Goal: Task Accomplishment & Management: Manage account settings

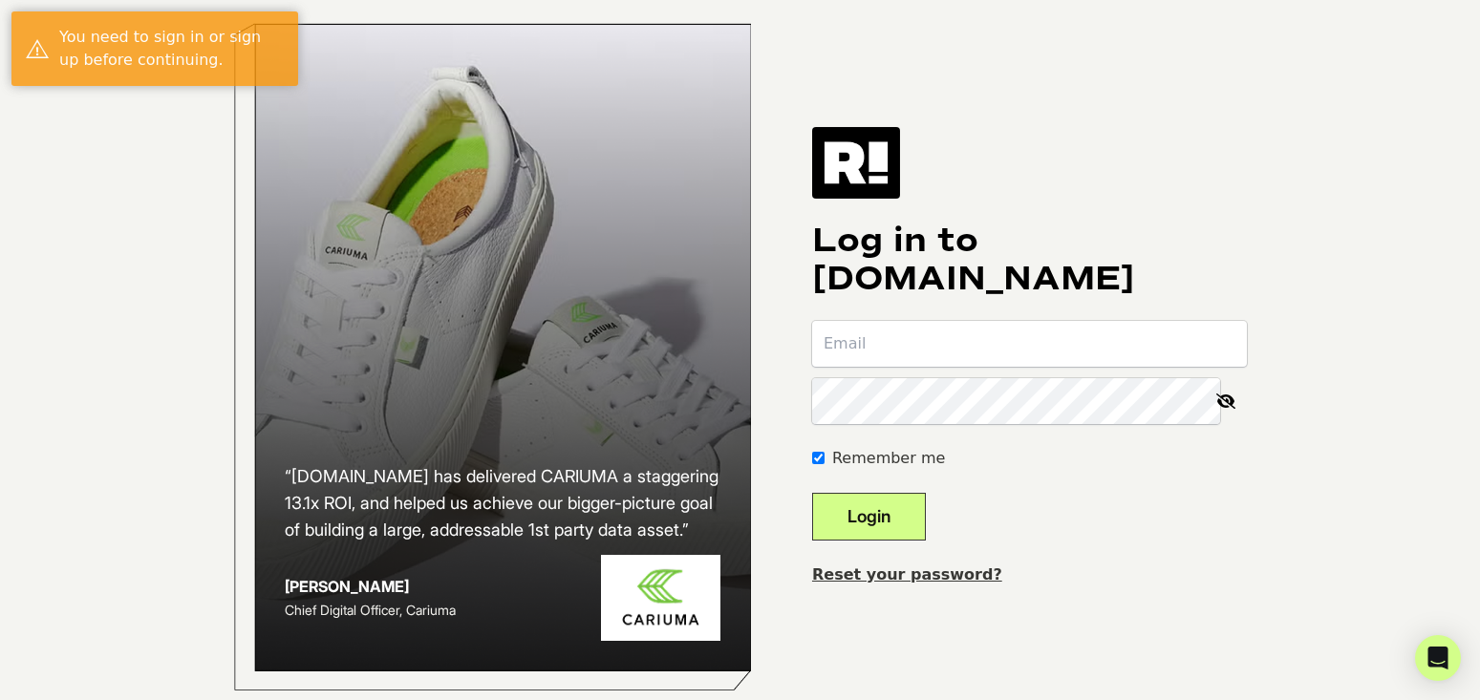
click at [949, 352] on input "email" at bounding box center [1029, 344] width 435 height 46
click at [916, 360] on input "email" at bounding box center [1029, 344] width 435 height 46
type input "samr@rastaclat.com"
click at [812, 493] on button "Login" at bounding box center [869, 517] width 114 height 48
click at [881, 367] on input "email" at bounding box center [1029, 344] width 435 height 46
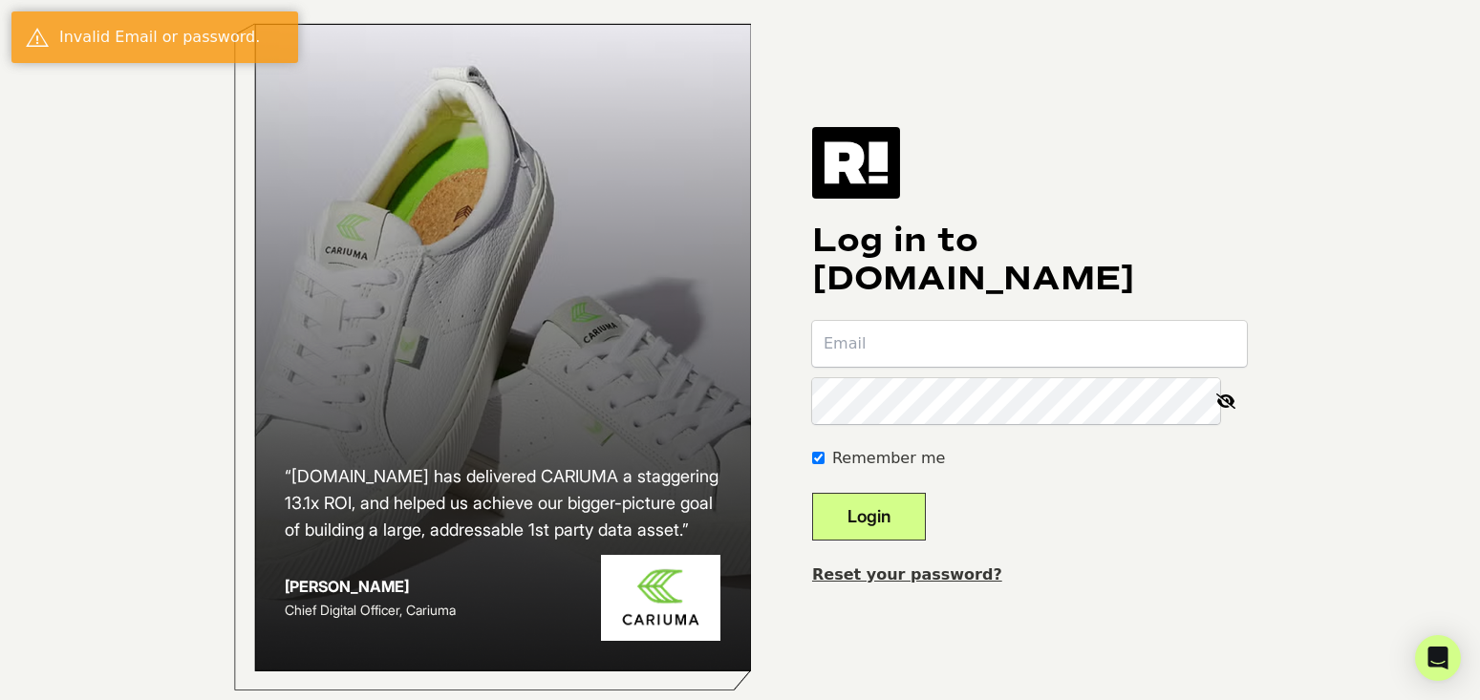
click at [880, 367] on input "email" at bounding box center [1029, 344] width 435 height 46
type input "samr@rastaclat.com"
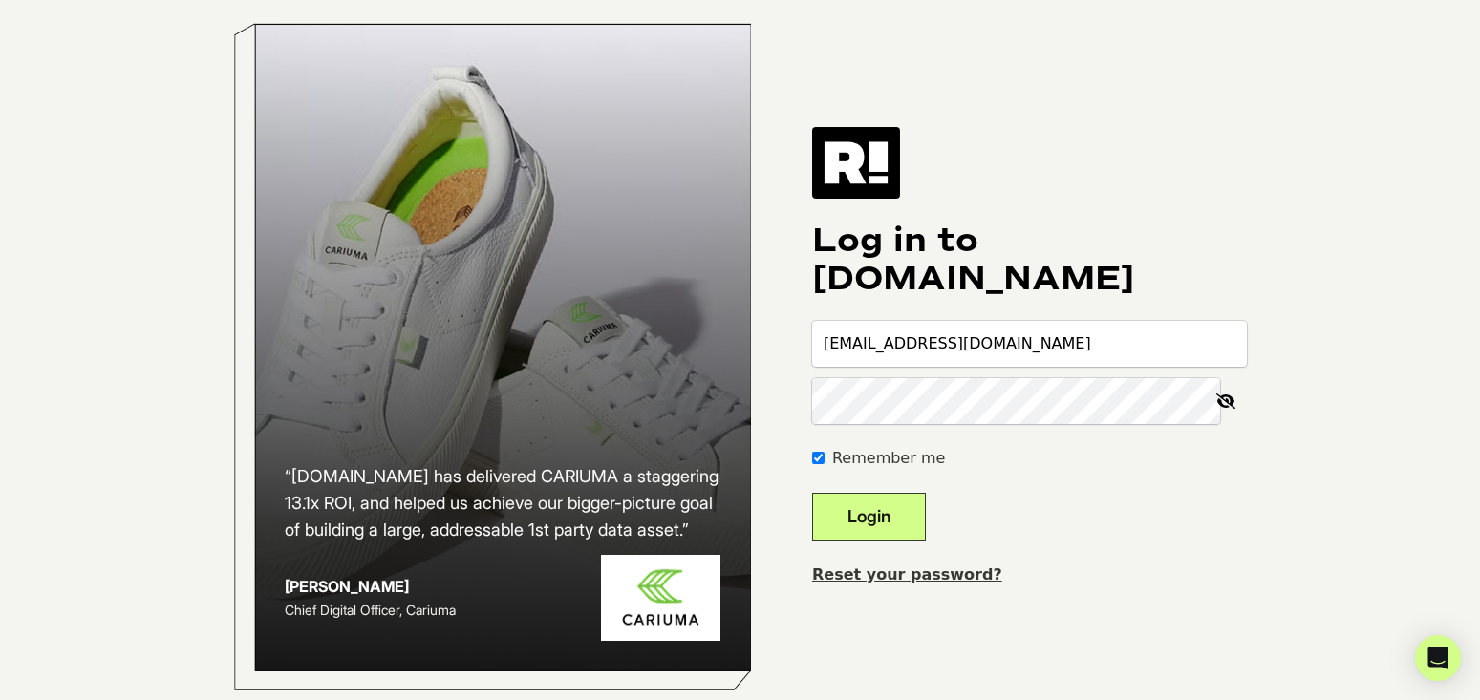
click at [812, 493] on button "Login" at bounding box center [869, 517] width 114 height 48
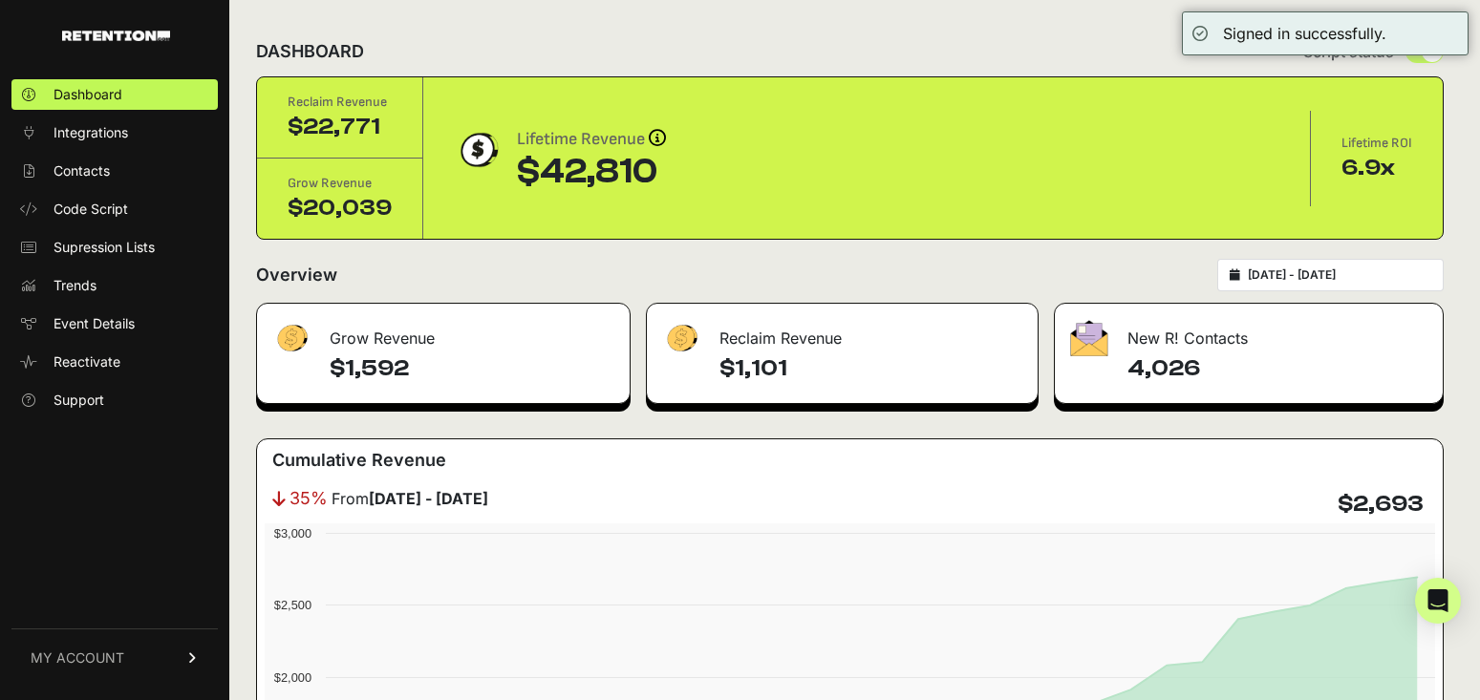
click at [974, 54] on div "DASHBOARD Script status" at bounding box center [849, 52] width 1187 height 50
click at [971, 285] on div "Overview 2025-08-06 - 2025-09-05" at bounding box center [849, 275] width 1187 height 32
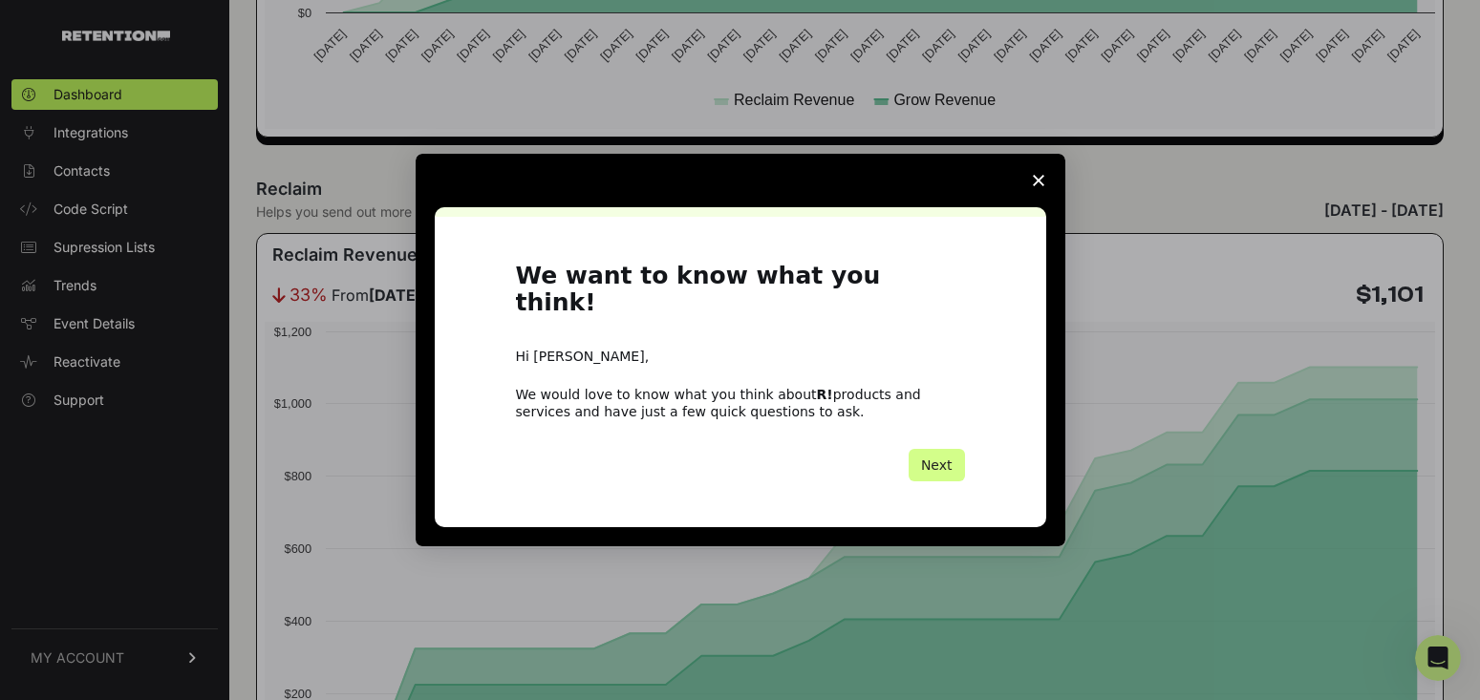
click at [1036, 186] on icon "Close survey" at bounding box center [1038, 180] width 11 height 11
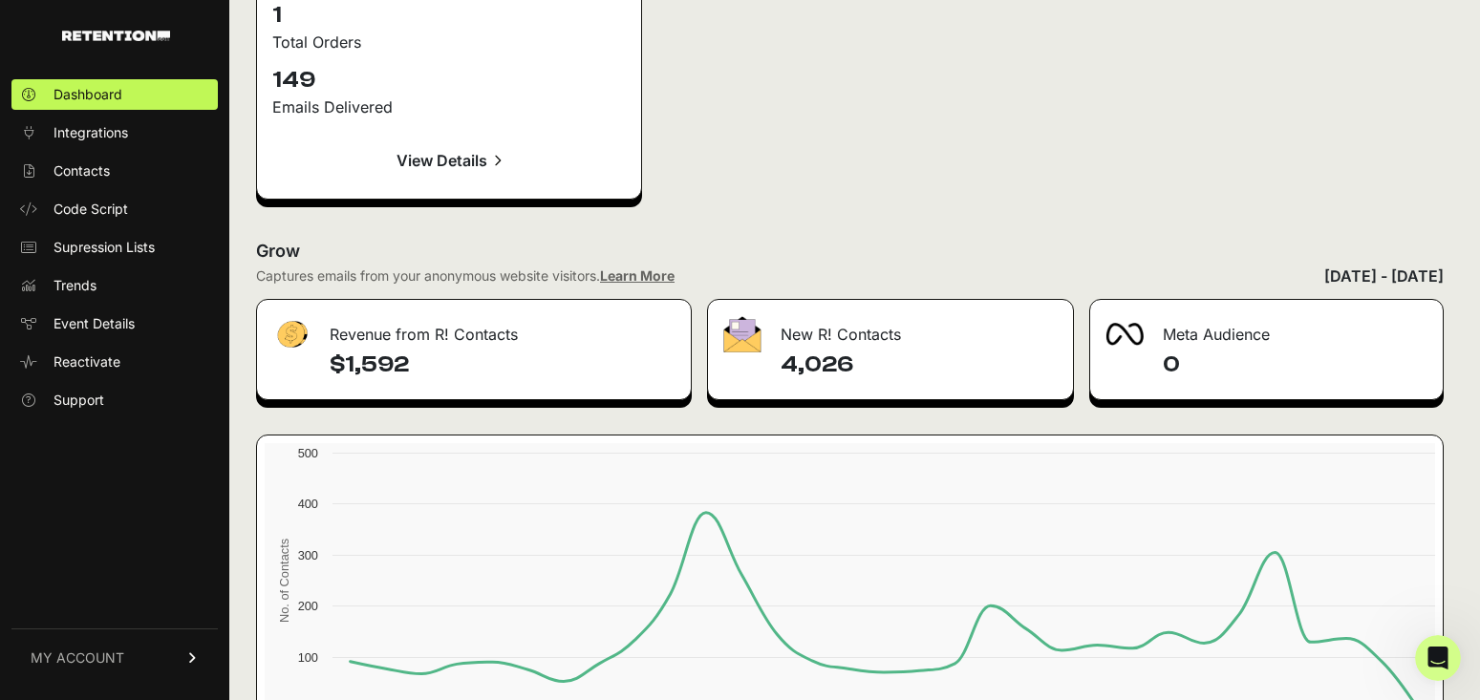
scroll to position [3034, 0]
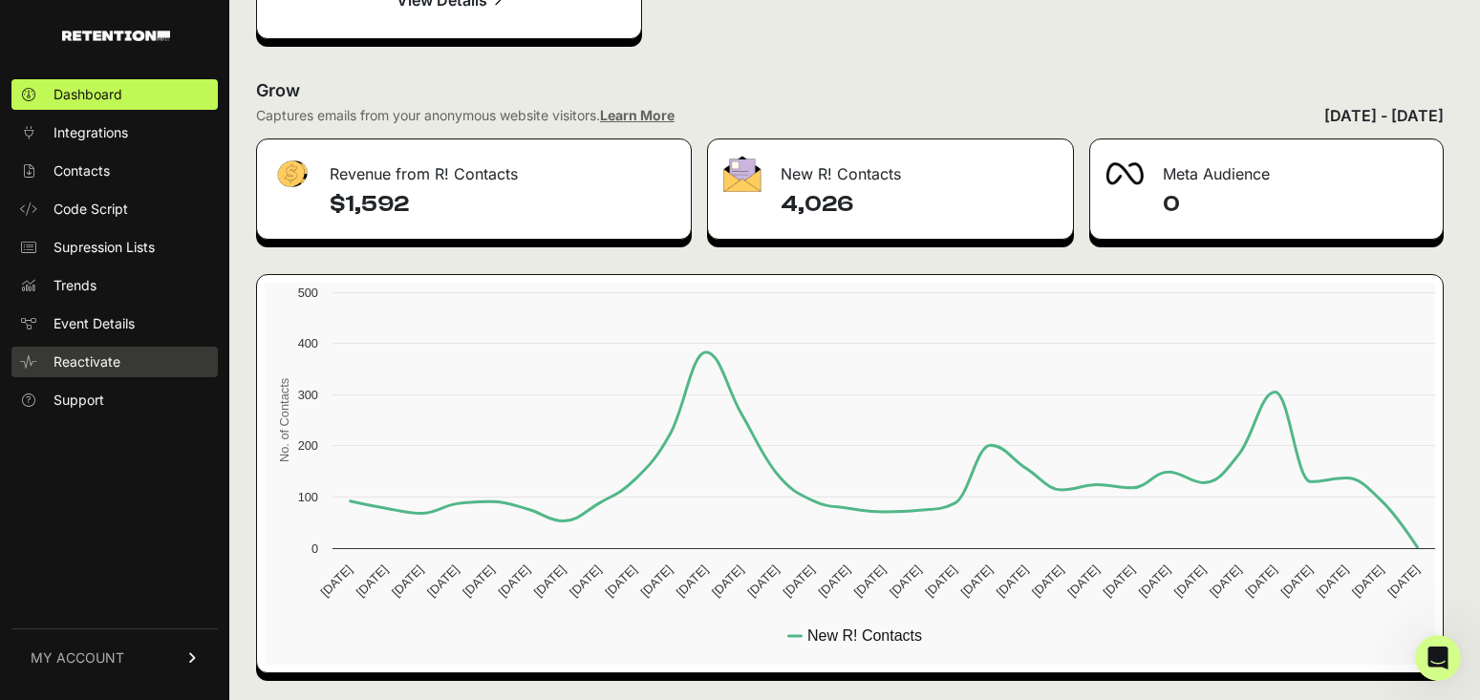
click at [108, 362] on span "Reactivate" at bounding box center [86, 361] width 67 height 19
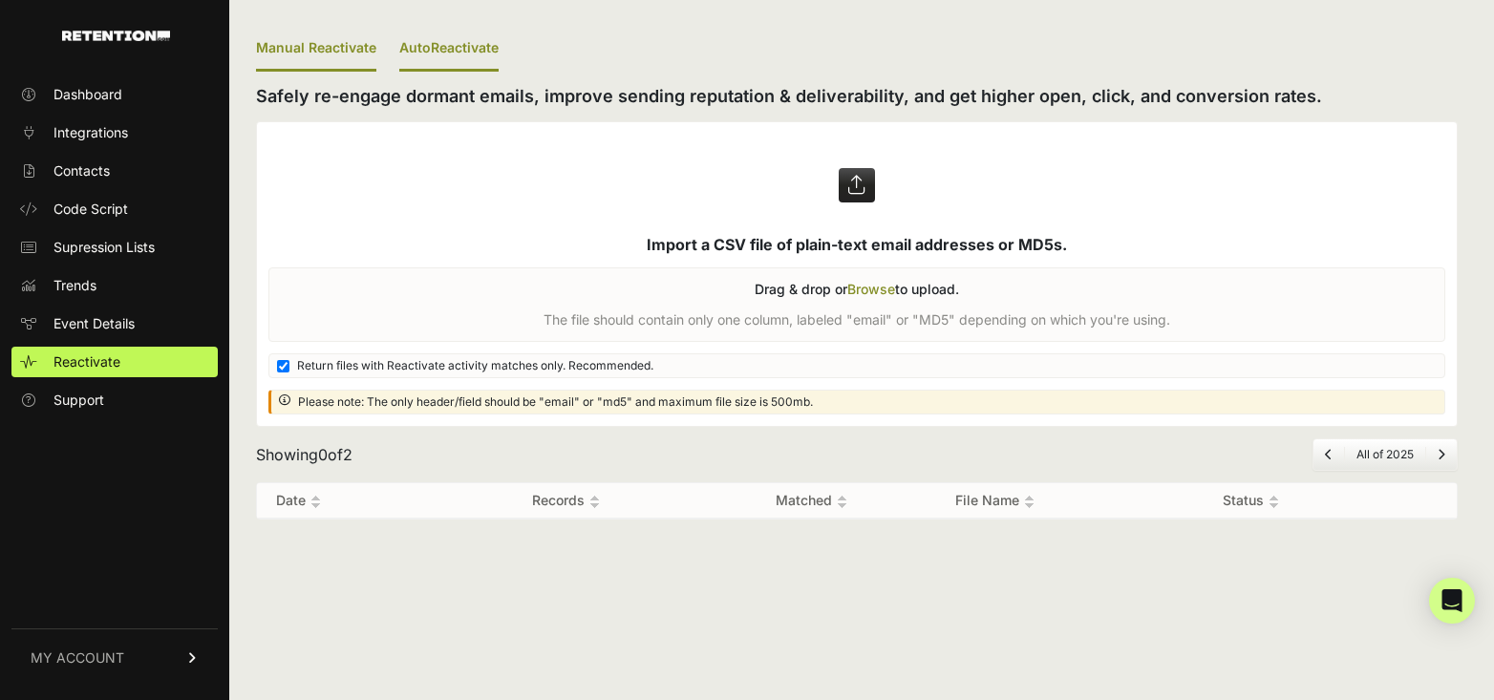
click at [447, 41] on link "AutoReactivate" at bounding box center [448, 49] width 99 height 45
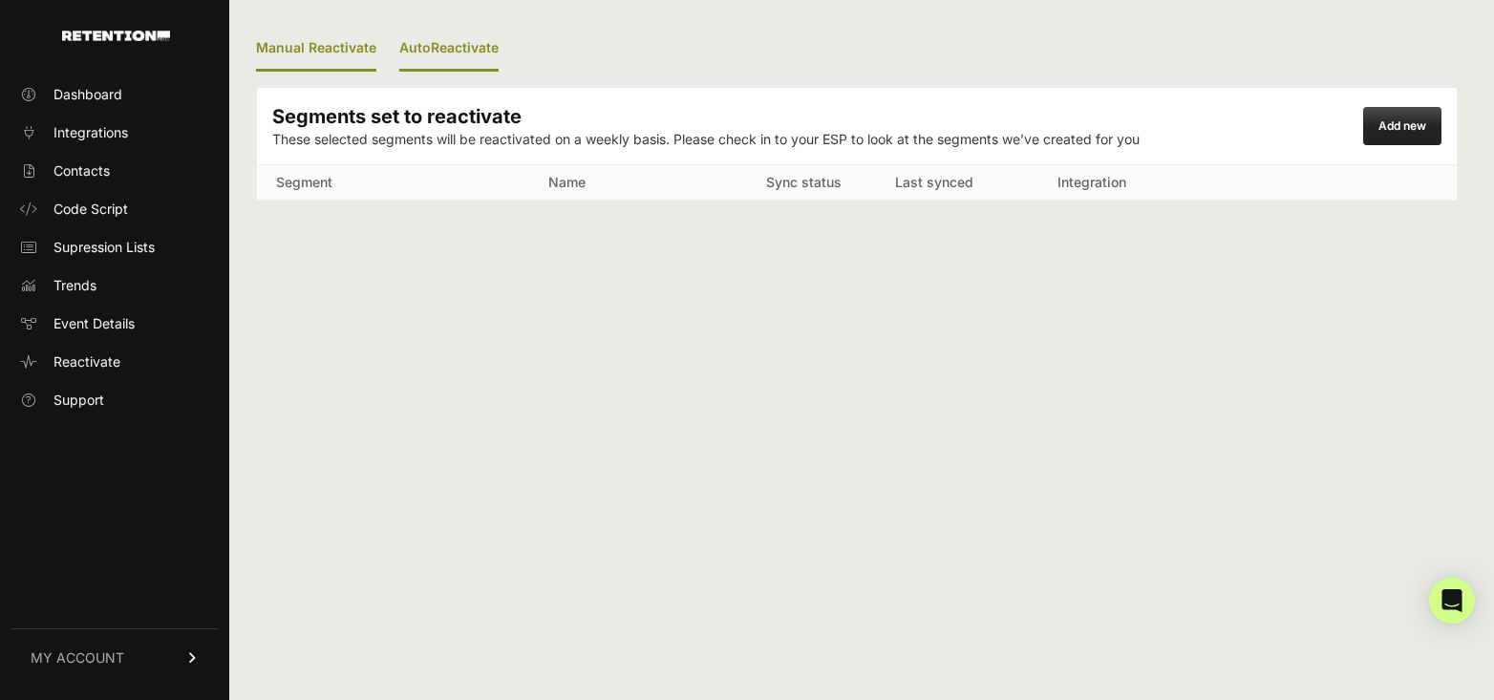
click at [286, 36] on link "Manual Reactivate" at bounding box center [316, 49] width 120 height 45
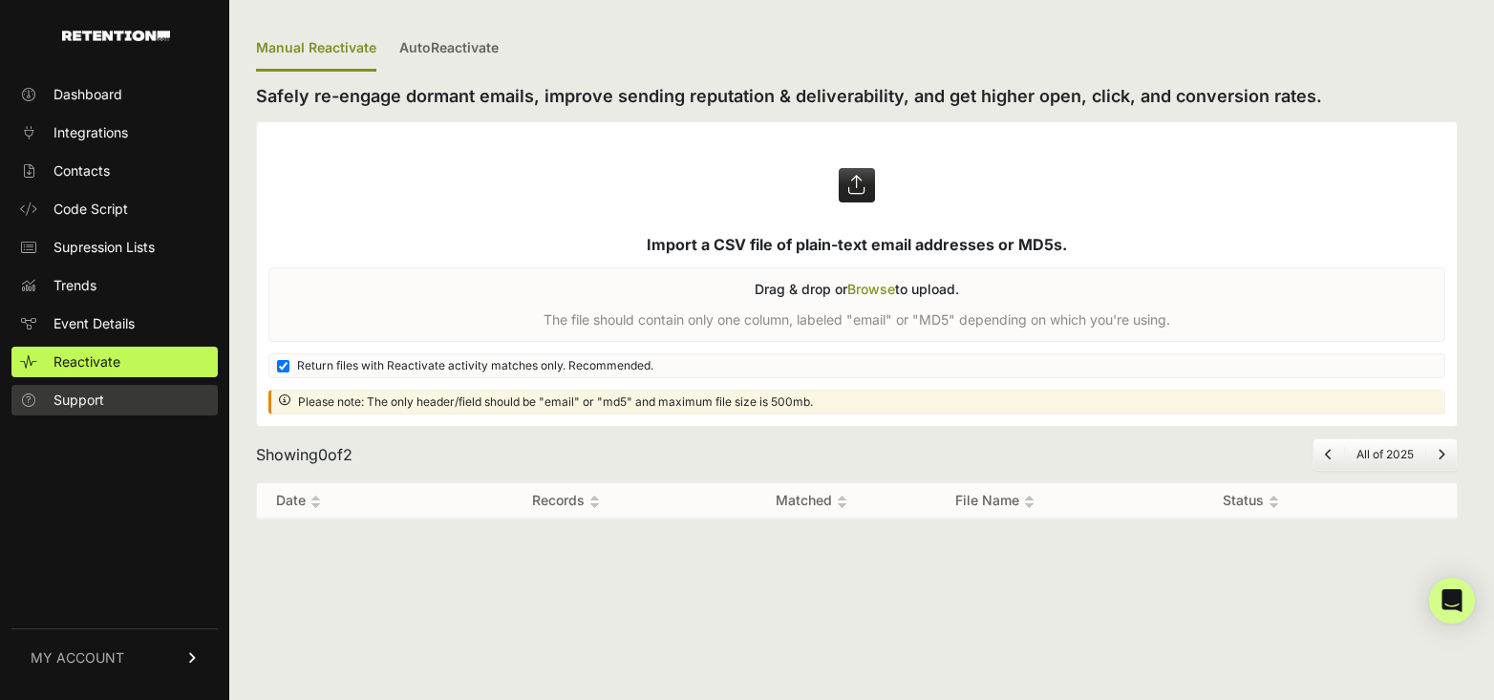
click at [98, 407] on span "Support" at bounding box center [78, 400] width 51 height 19
